Goal: Task Accomplishment & Management: Complete application form

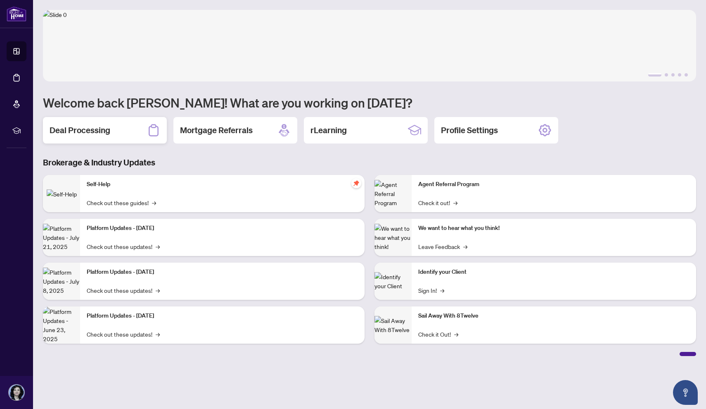
click at [86, 128] on h2 "Deal Processing" at bounding box center [80, 130] width 61 height 12
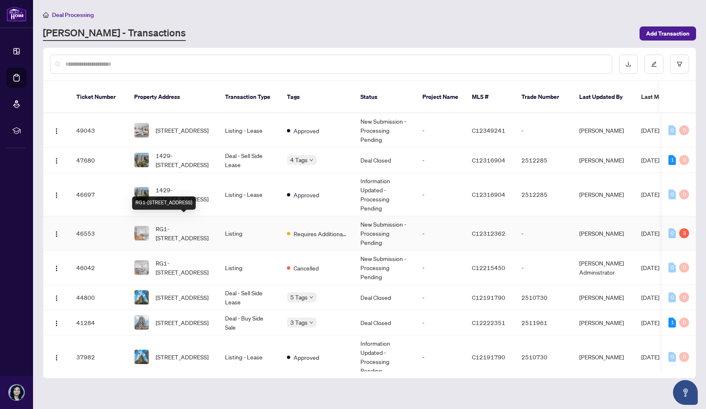
click at [193, 224] on span "RG1-[STREET_ADDRESS]" at bounding box center [184, 233] width 56 height 18
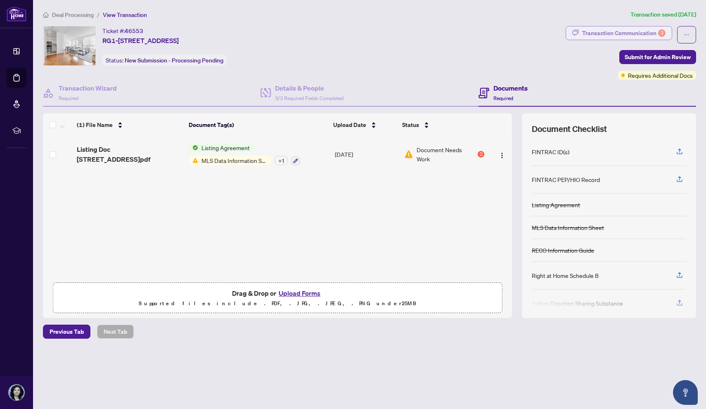
click at [595, 34] on div "Transaction Communication 3" at bounding box center [624, 32] width 83 height 13
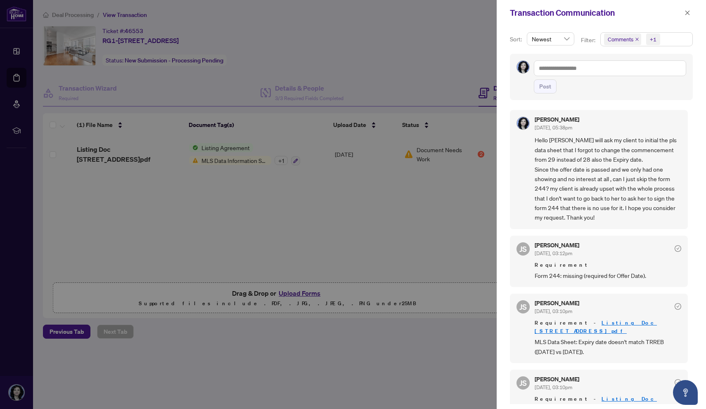
click at [388, 193] on div at bounding box center [353, 204] width 706 height 409
click at [687, 12] on icon "close" at bounding box center [688, 13] width 6 height 6
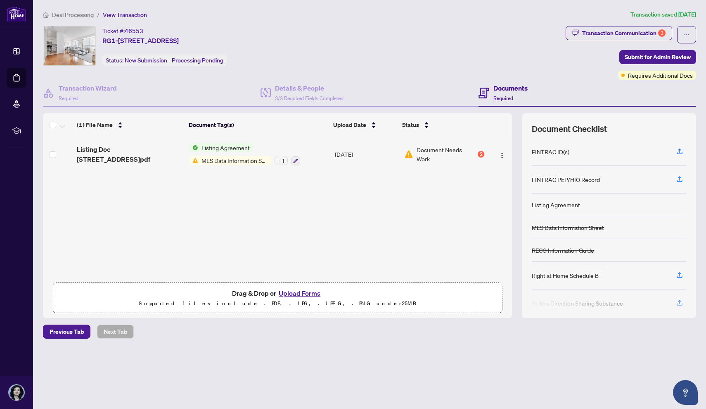
click at [249, 160] on span "MLS Data Information Sheet" at bounding box center [234, 160] width 73 height 9
click at [370, 222] on div "(1) File Name Document Tag(s) Upload Date Status Listing Doc [STREET_ADDRESS]pd…" at bounding box center [277, 215] width 469 height 205
click at [294, 291] on button "Upload Forms" at bounding box center [299, 293] width 47 height 11
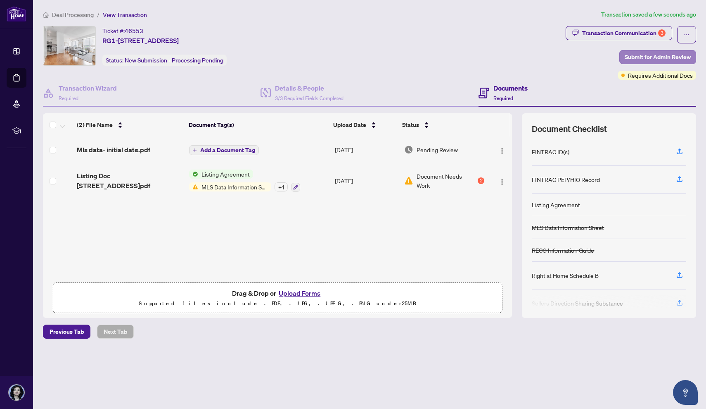
click at [635, 58] on span "Submit for Admin Review" at bounding box center [658, 56] width 66 height 13
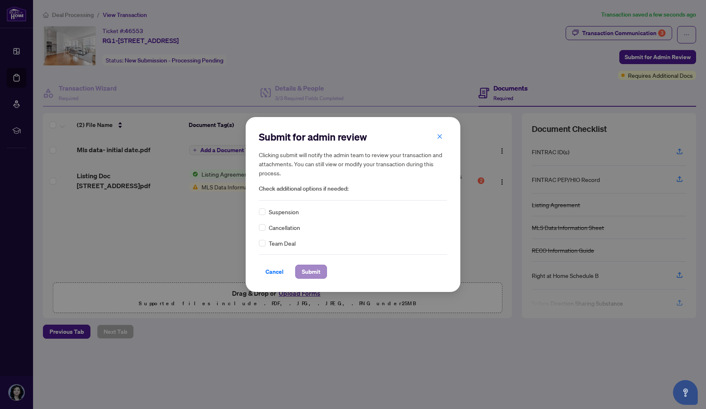
click at [309, 269] on span "Submit" at bounding box center [311, 271] width 19 height 13
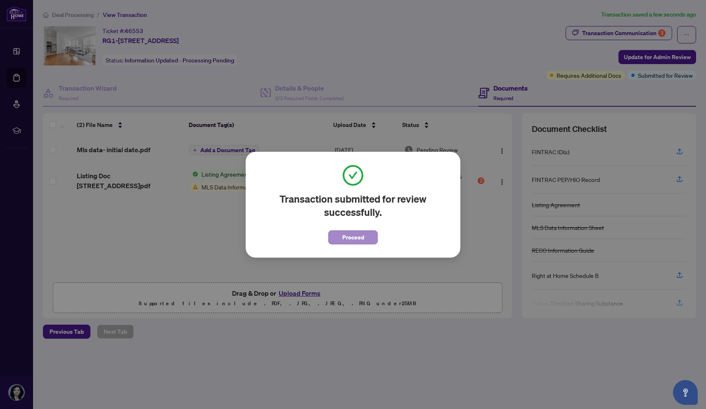
click at [347, 234] on span "Proceed" at bounding box center [354, 237] width 22 height 13
